Goal: Information Seeking & Learning: Learn about a topic

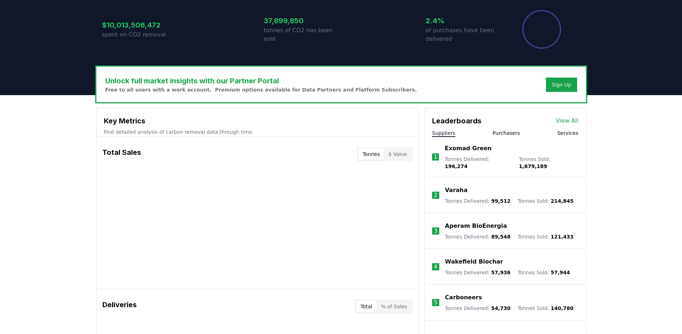
scroll to position [165, 0]
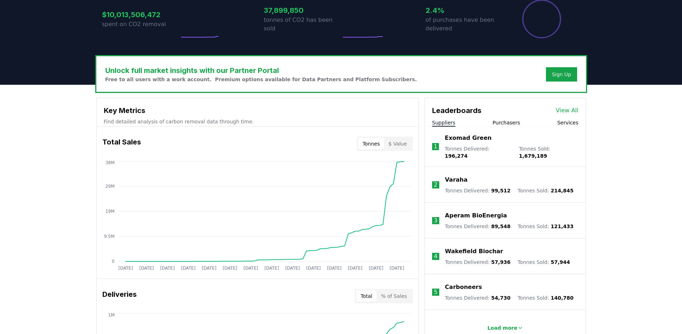
click at [383, 147] on button "Tonnes" at bounding box center [371, 143] width 26 height 11
click at [389, 144] on button "$ Value" at bounding box center [397, 143] width 27 height 11
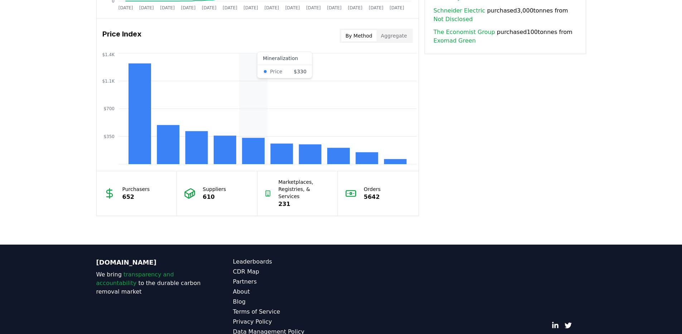
scroll to position [596, 0]
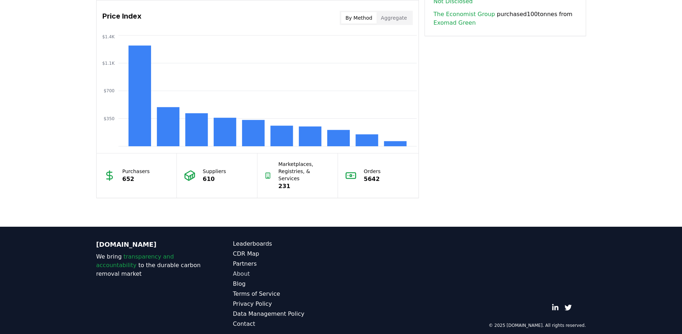
click at [238, 270] on link "About" at bounding box center [287, 274] width 108 height 9
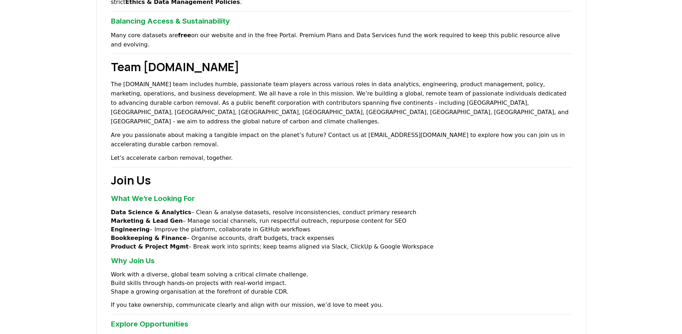
scroll to position [397, 0]
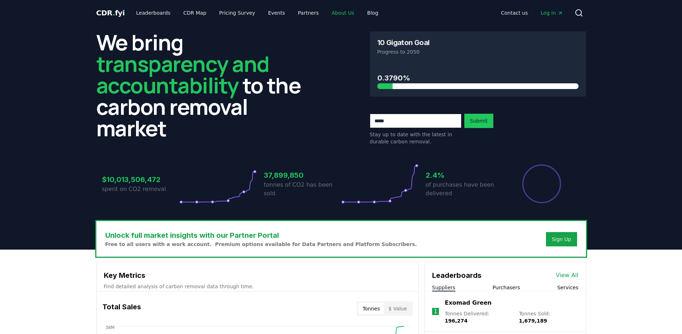
click at [327, 10] on link "About Us" at bounding box center [343, 12] width 34 height 13
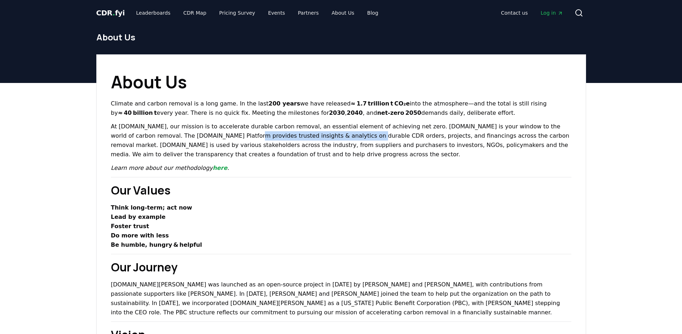
drag, startPoint x: 177, startPoint y: 137, endPoint x: 288, endPoint y: 135, distance: 111.3
click at [288, 135] on p "At [DOMAIN_NAME], our mission is to accelerate durable carbon removal, an essen…" at bounding box center [341, 140] width 460 height 37
copy p "insights & analytics on durable CDR orders"
